Goal: Navigation & Orientation: Find specific page/section

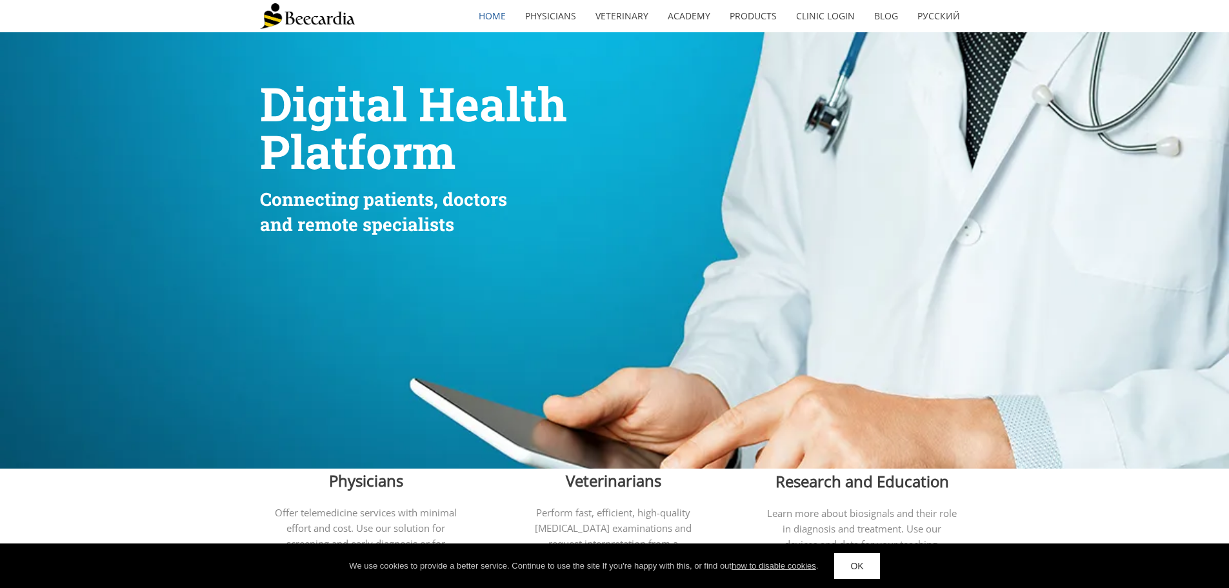
click at [306, 87] on span "Digital Health" at bounding box center [413, 103] width 307 height 61
click at [537, 13] on link "Physicians" at bounding box center [550, 16] width 70 height 30
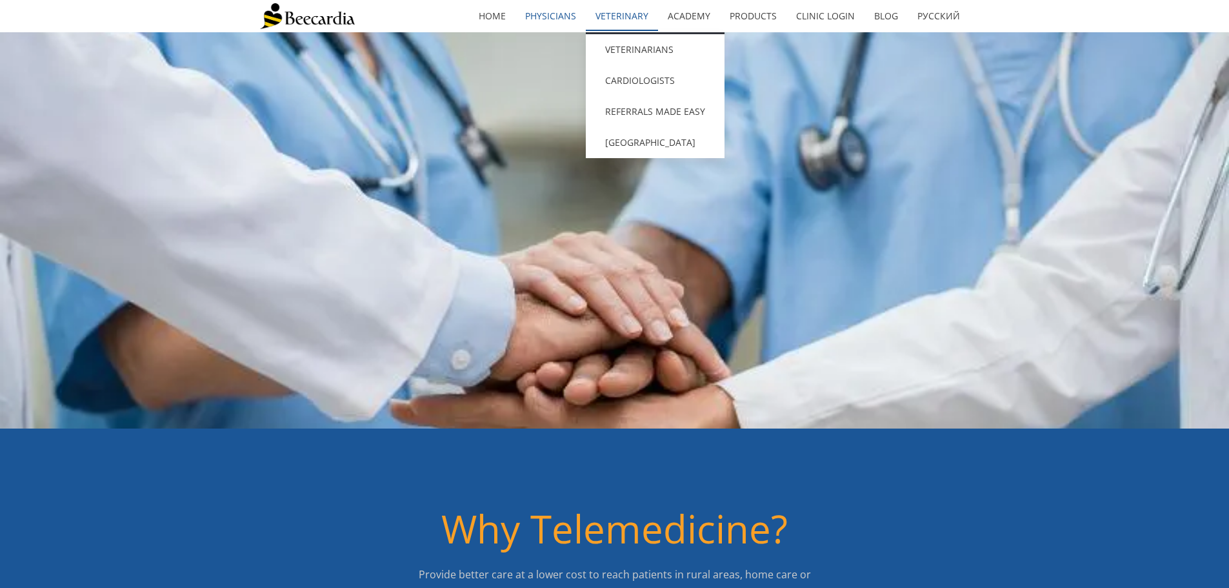
click at [632, 23] on link "Veterinary" at bounding box center [622, 16] width 72 height 30
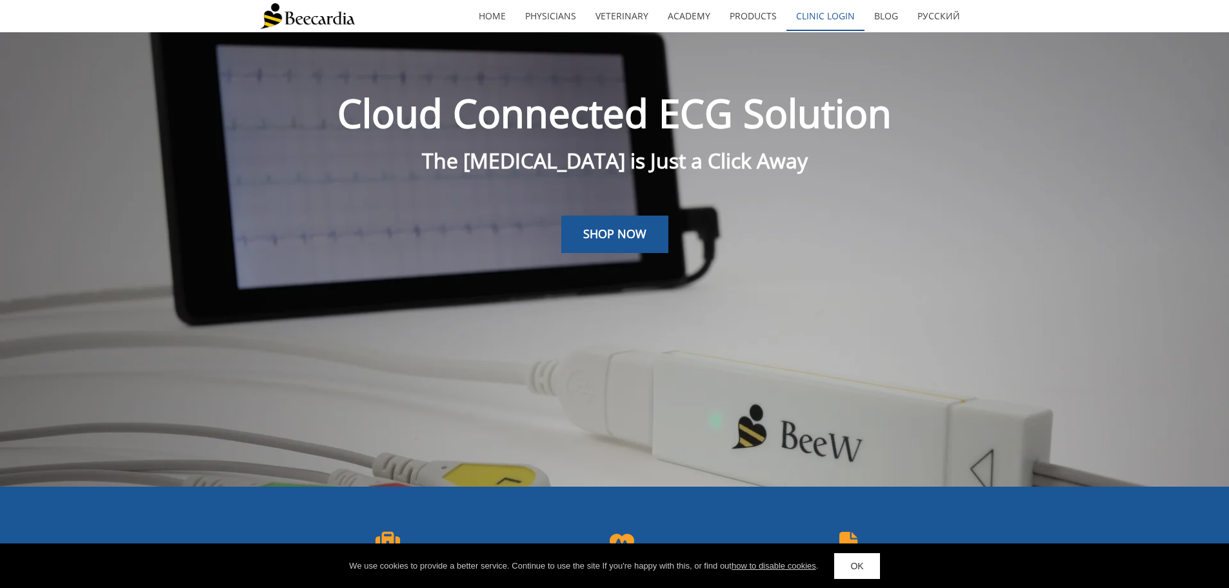
click at [839, 21] on link "Clinic Login" at bounding box center [825, 16] width 78 height 30
